Goal: Information Seeking & Learning: Learn about a topic

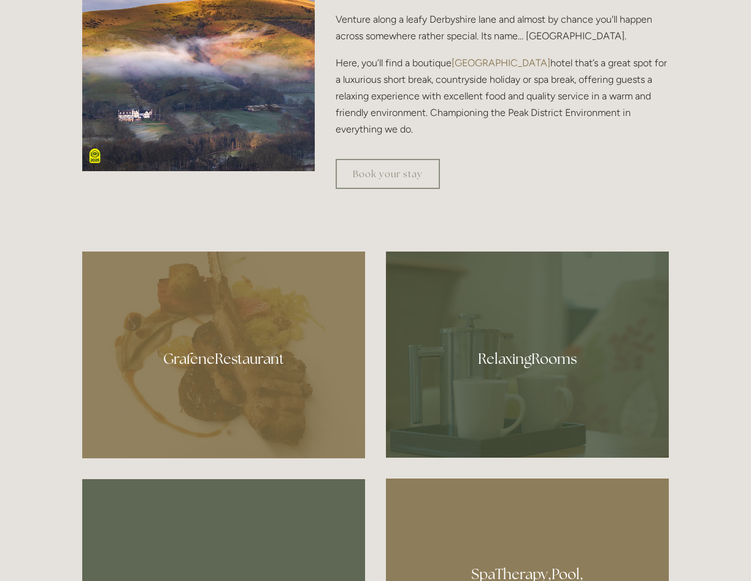
scroll to position [982, 0]
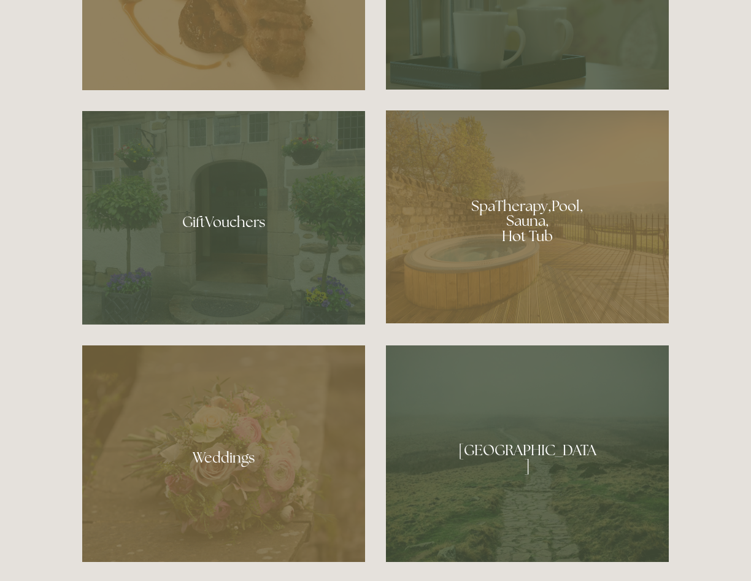
click at [535, 200] on div at bounding box center [527, 216] width 283 height 213
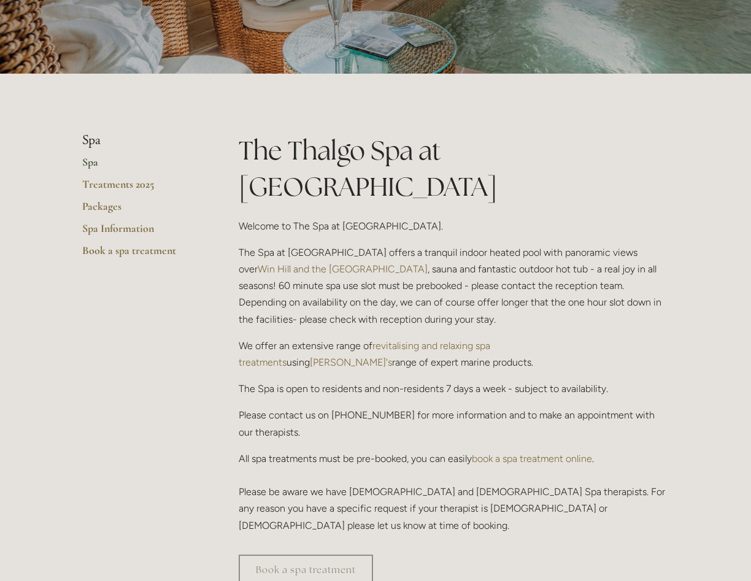
scroll to position [123, 0]
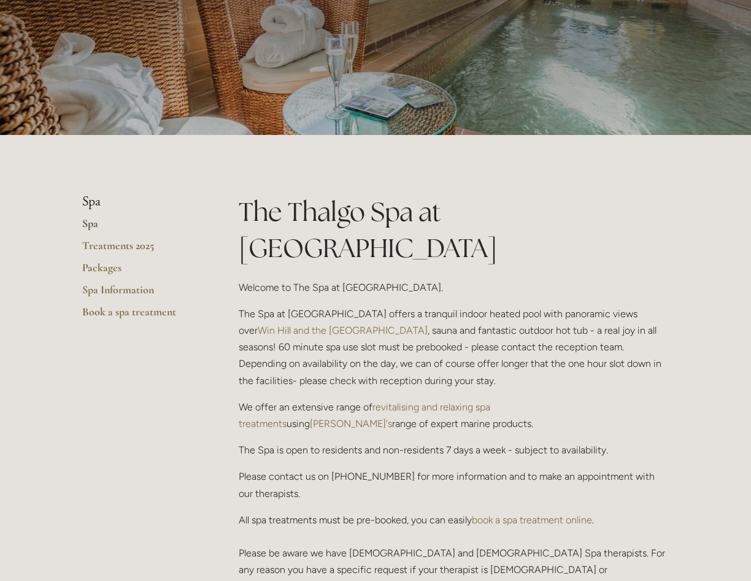
click at [91, 226] on link "Spa" at bounding box center [140, 228] width 117 height 22
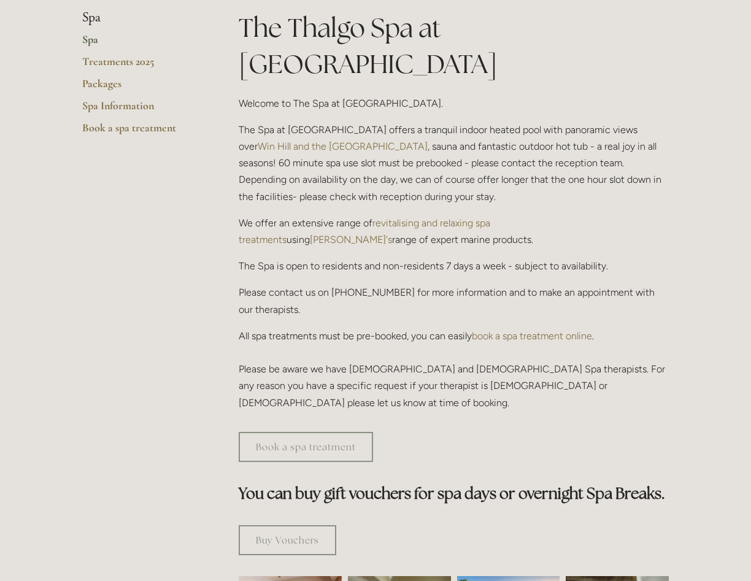
scroll to position [368, 0]
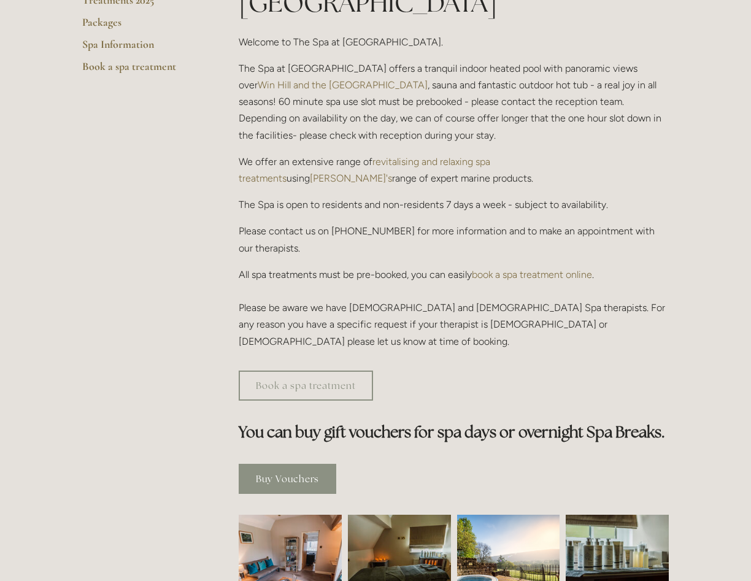
click at [316, 464] on link "Buy Vouchers" at bounding box center [288, 479] width 98 height 30
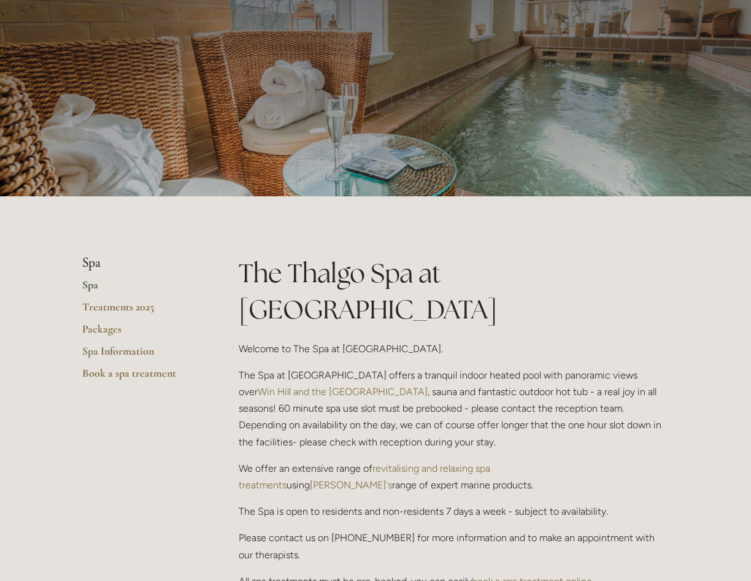
scroll to position [0, 0]
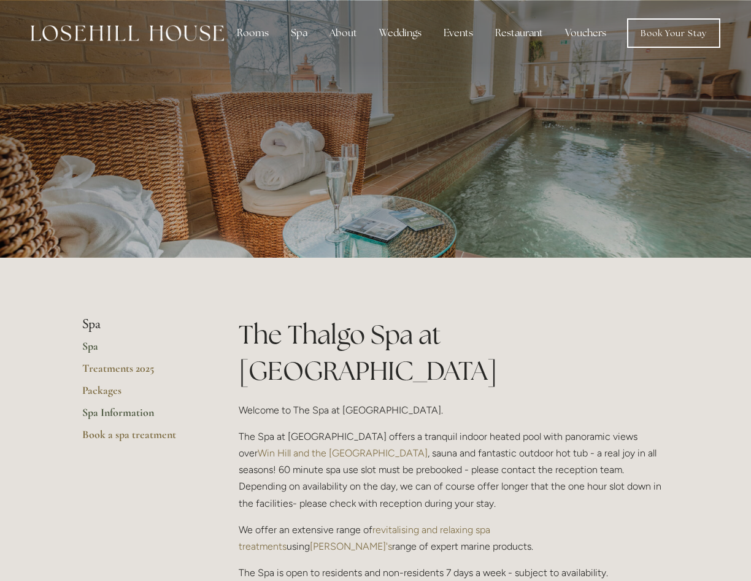
click at [115, 418] on link "Spa Information" at bounding box center [140, 417] width 117 height 22
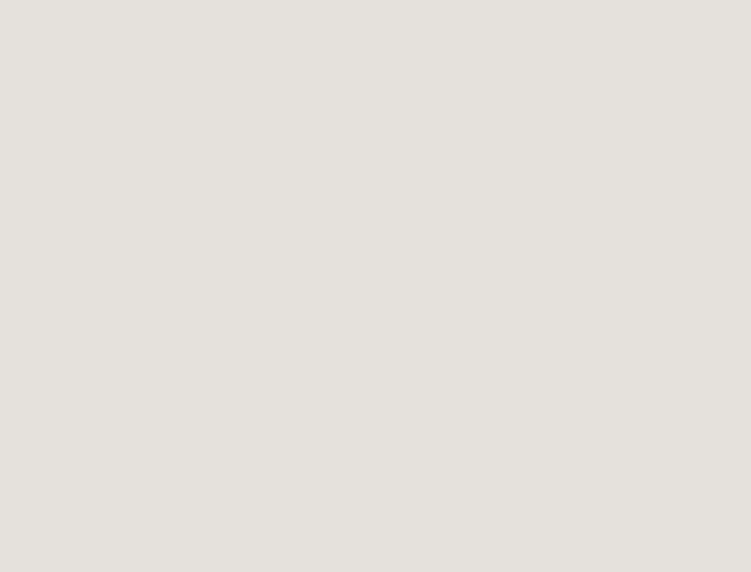
scroll to position [258, 0]
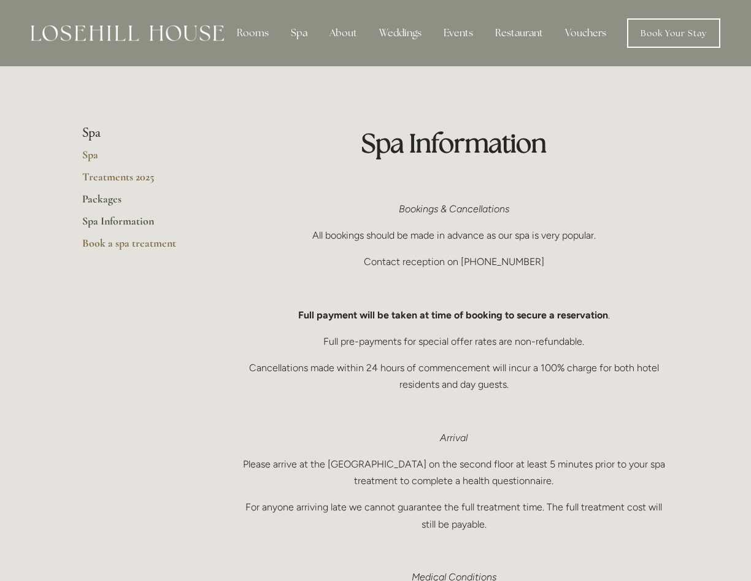
click at [105, 202] on link "Packages" at bounding box center [140, 203] width 117 height 22
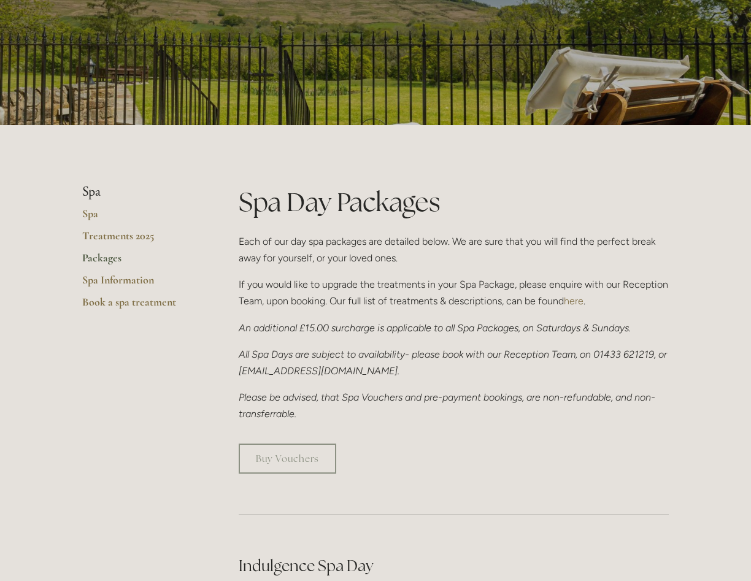
scroll to position [440, 0]
